Goal: Task Accomplishment & Management: Manage account settings

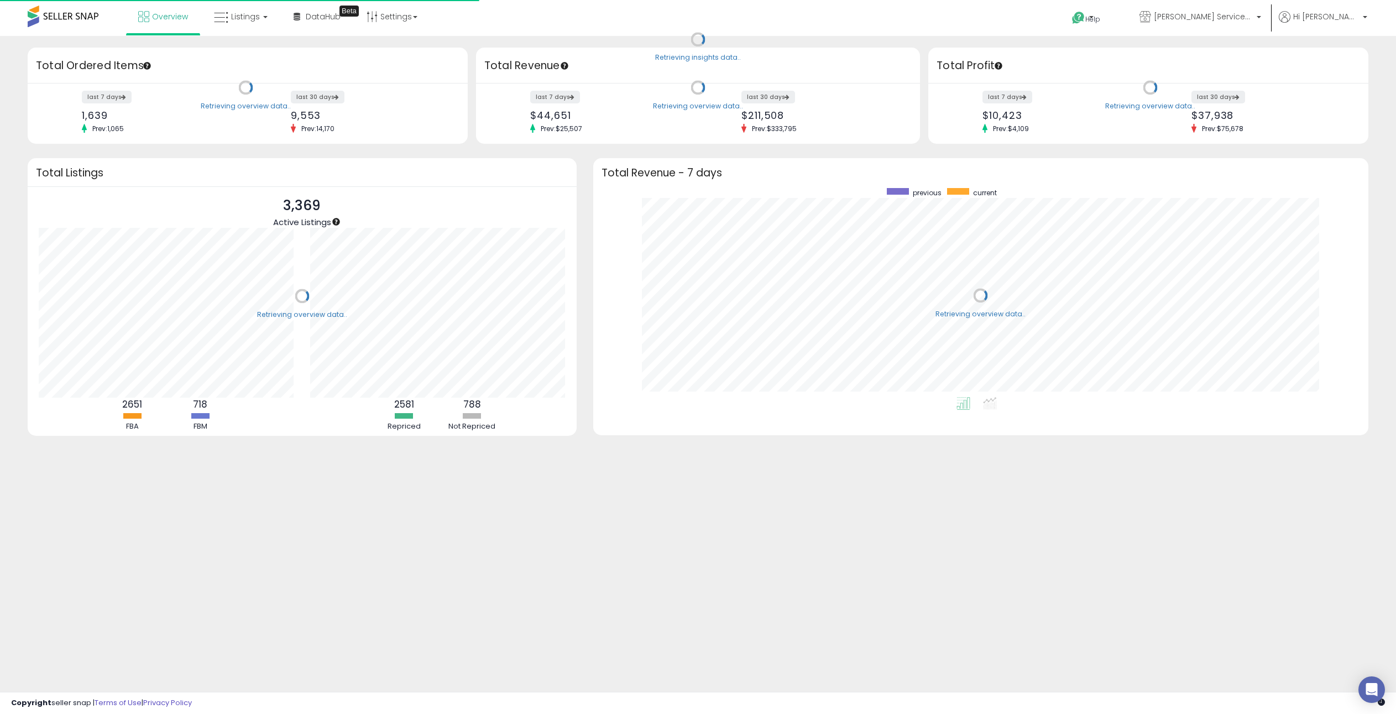
scroll to position [209, 753]
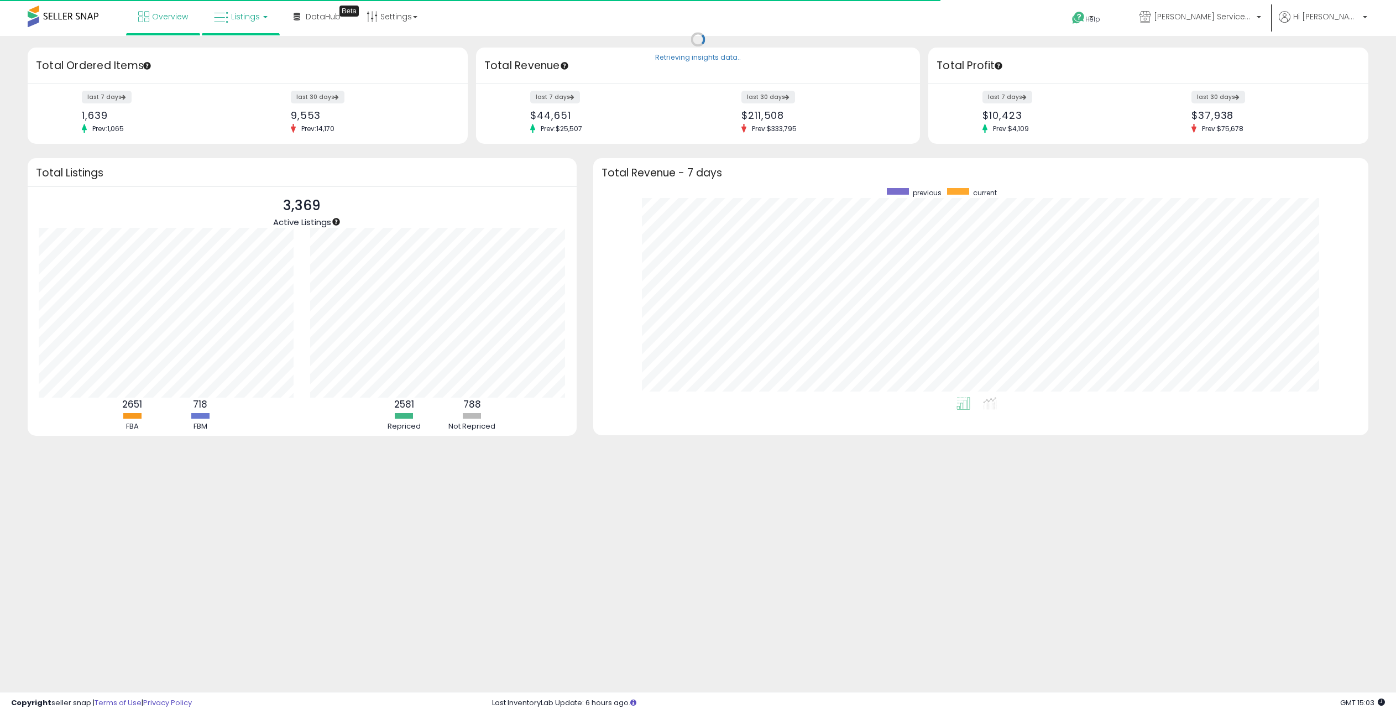
click at [237, 20] on span "Listings" at bounding box center [245, 16] width 29 height 11
click at [232, 44] on li at bounding box center [248, 57] width 93 height 39
click at [242, 18] on span "Listings" at bounding box center [245, 16] width 29 height 11
click at [244, 50] on icon at bounding box center [249, 55] width 48 height 14
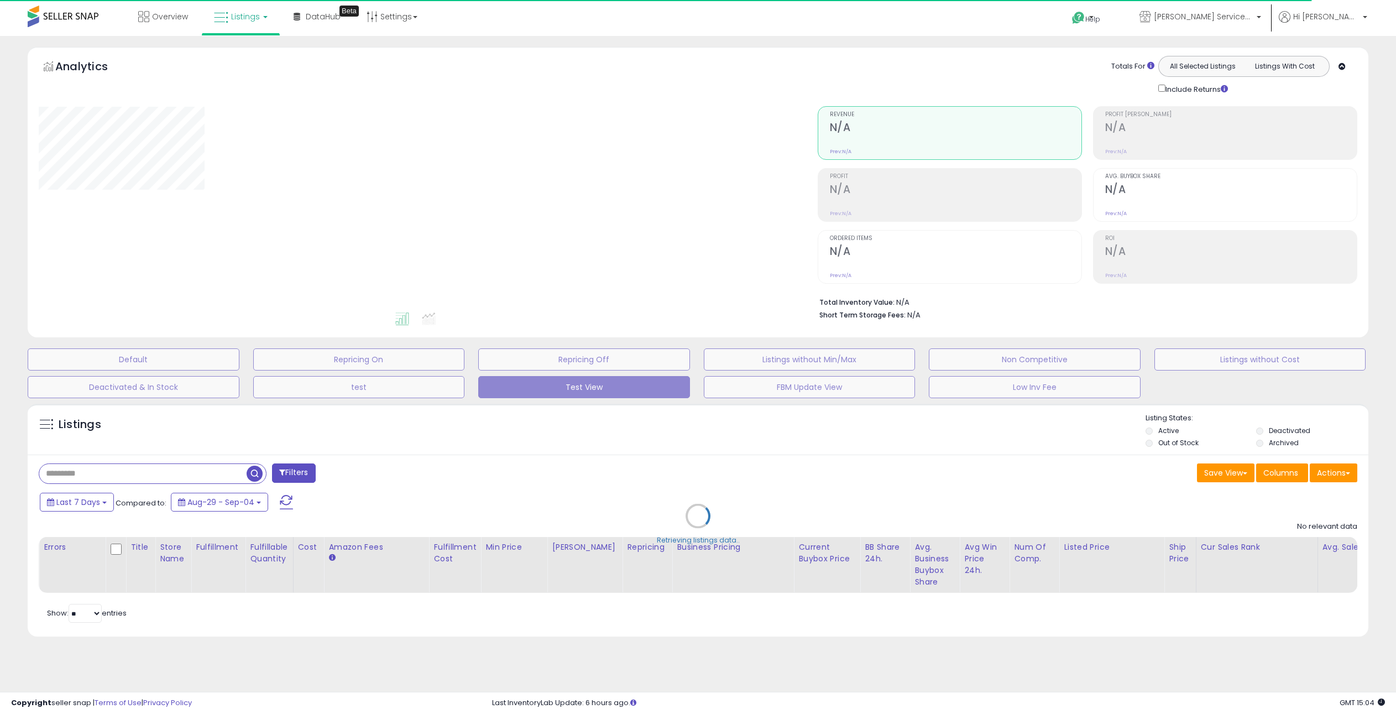
click at [157, 479] on div "Retrieving listings data.." at bounding box center [697, 524] width 1357 height 252
click at [147, 477] on div "Retrieving listings data.." at bounding box center [697, 524] width 1357 height 252
click at [69, 476] on div "Retrieving listings data.." at bounding box center [697, 524] width 1357 height 252
click at [66, 473] on div "Retrieving listings data.." at bounding box center [697, 524] width 1357 height 252
click at [74, 473] on div "Retrieving listings data.." at bounding box center [697, 524] width 1357 height 252
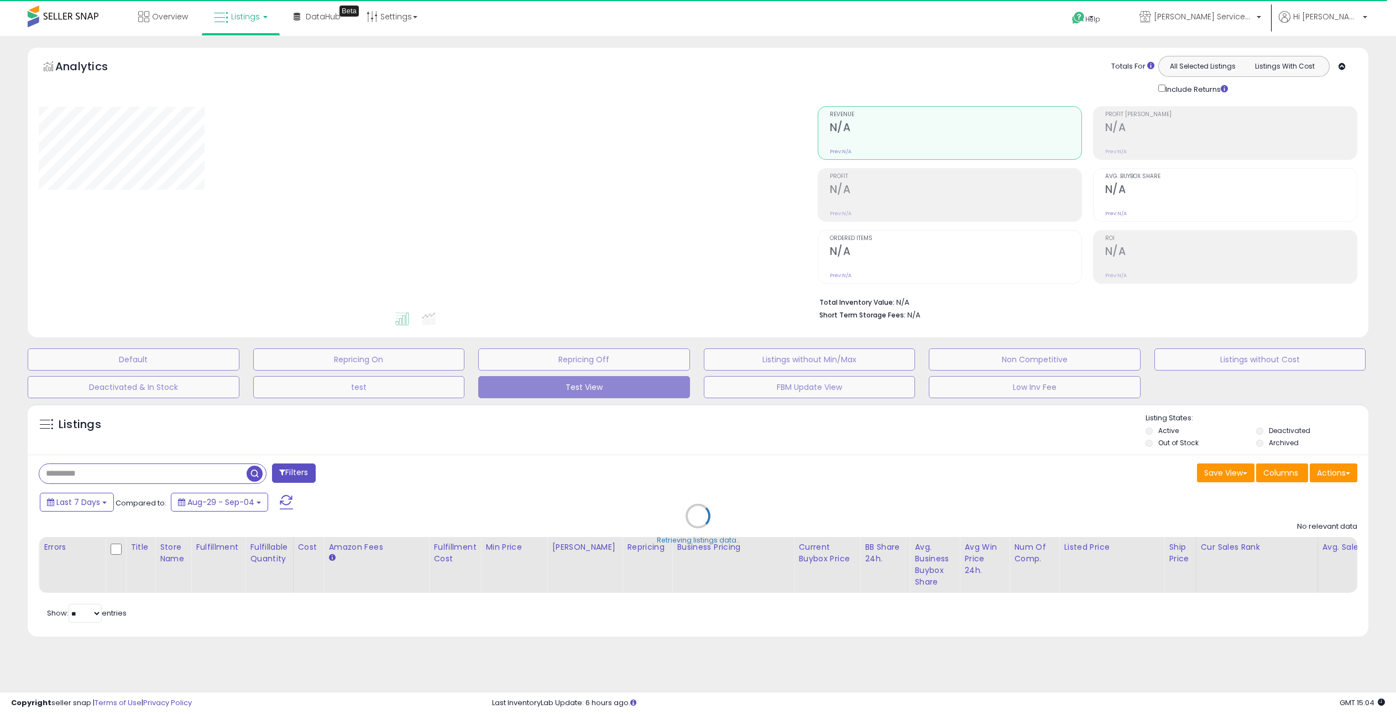
click at [80, 476] on div "Retrieving listings data.." at bounding box center [697, 524] width 1357 height 252
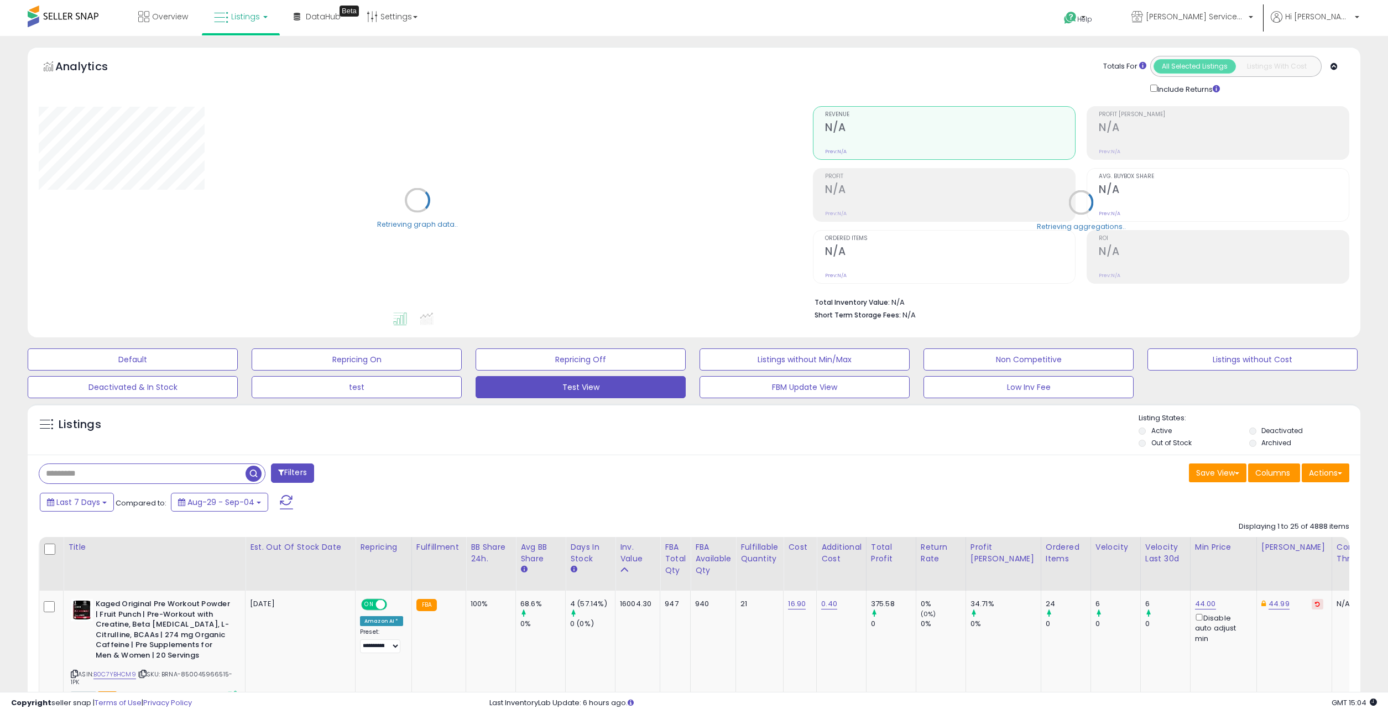
click at [80, 476] on input "text" at bounding box center [142, 473] width 206 height 19
paste input "**********"
type input "**********"
click at [376, 470] on span "button" at bounding box center [383, 474] width 16 height 16
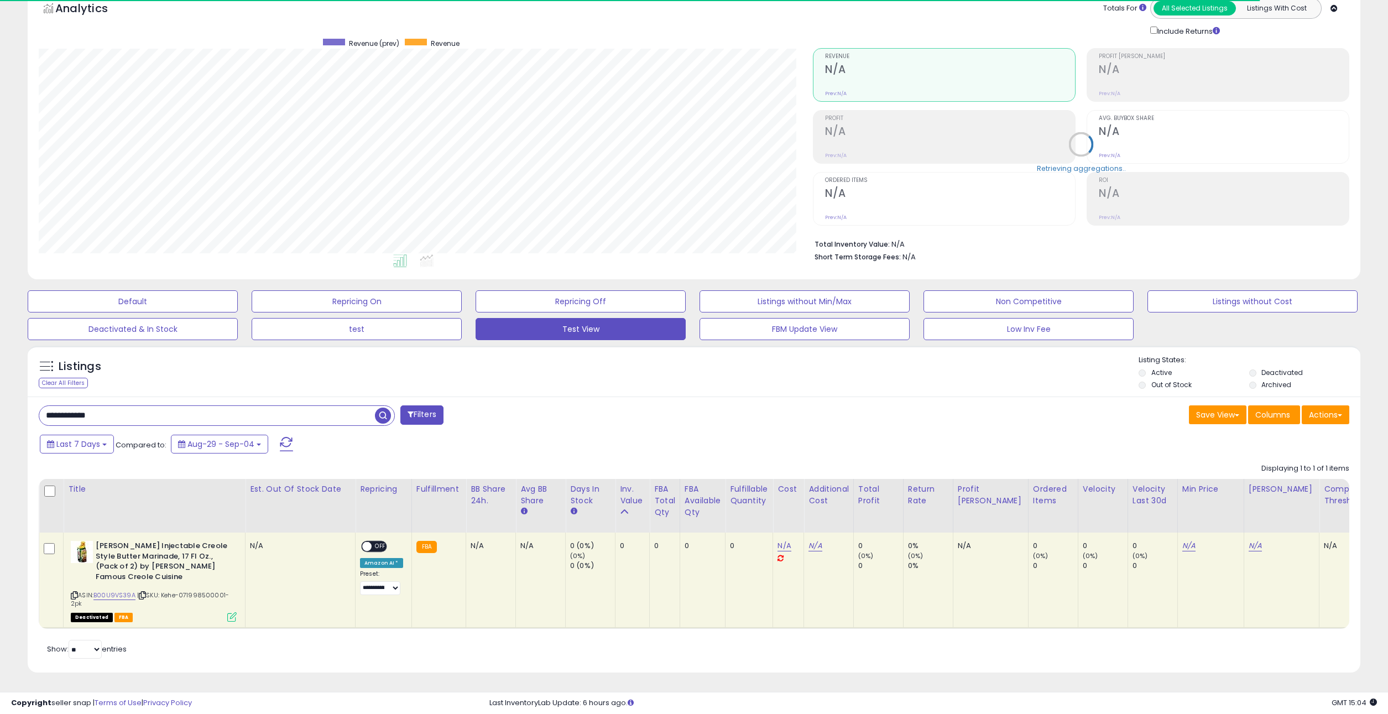
scroll to position [66, 0]
click at [71, 592] on icon at bounding box center [74, 595] width 7 height 6
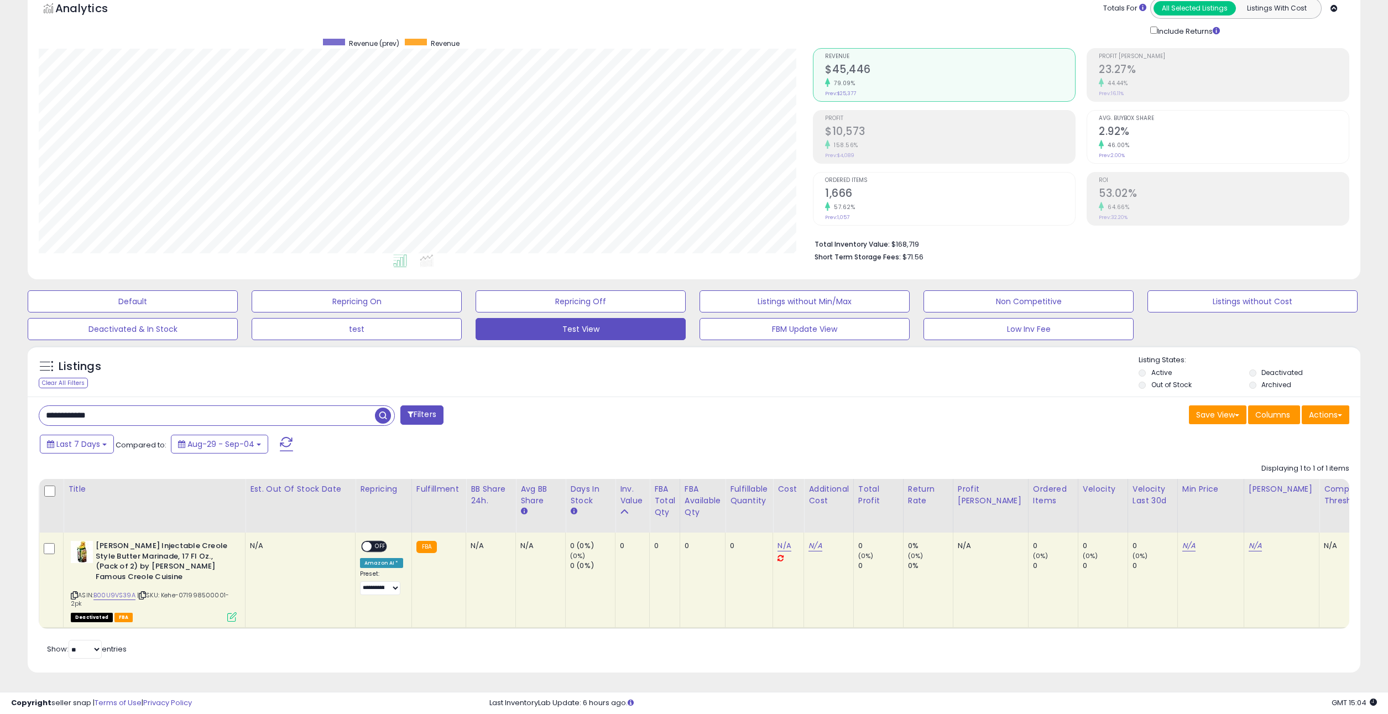
click at [71, 592] on icon at bounding box center [74, 595] width 7 height 6
